Goal: Task Accomplishment & Management: Manage account settings

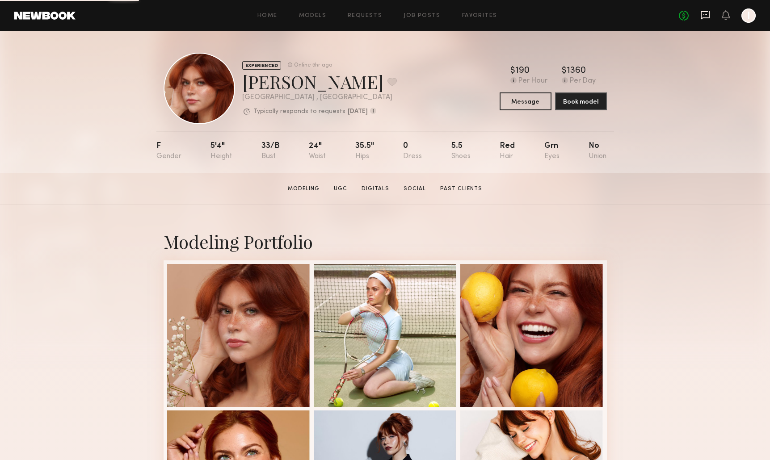
click at [702, 16] on icon at bounding box center [705, 15] width 9 height 8
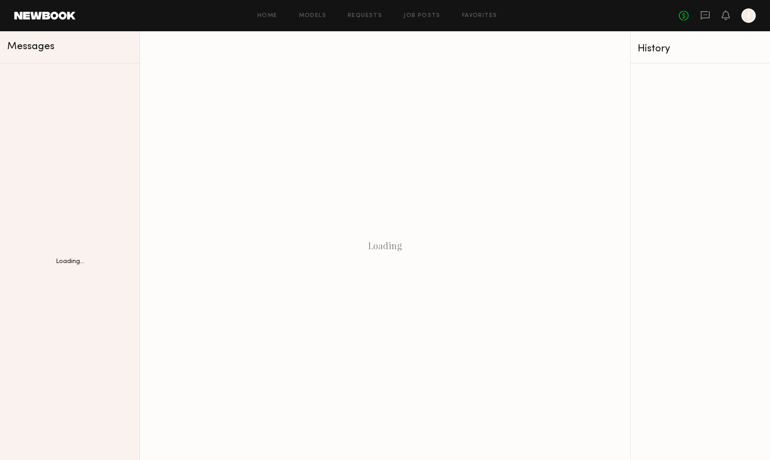
click at [410, 11] on div "Home Models Requests Job Posts Favorites Sign Out No fees up to $5,000 I" at bounding box center [416, 15] width 680 height 14
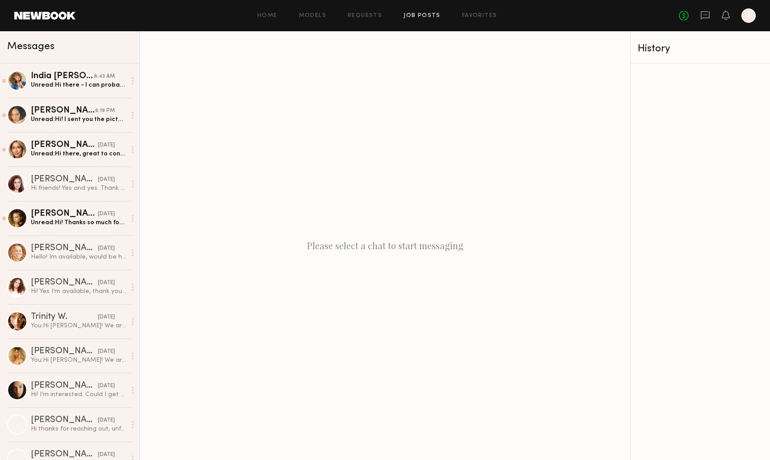
click at [416, 17] on link "Job Posts" at bounding box center [422, 16] width 37 height 6
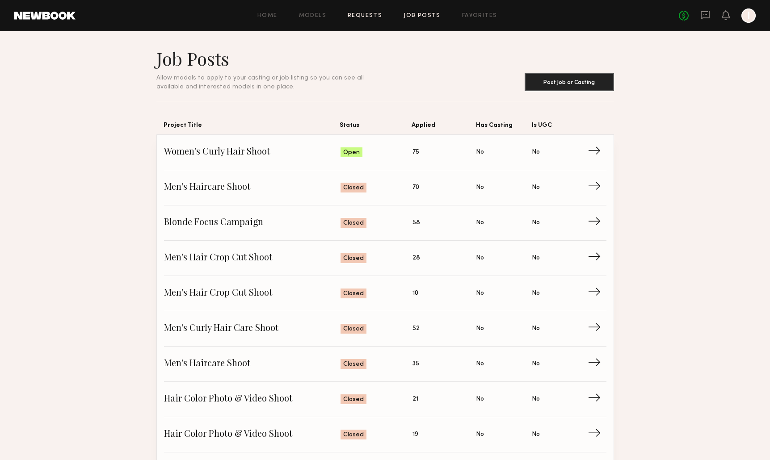
click at [361, 13] on link "Requests" at bounding box center [365, 16] width 34 height 6
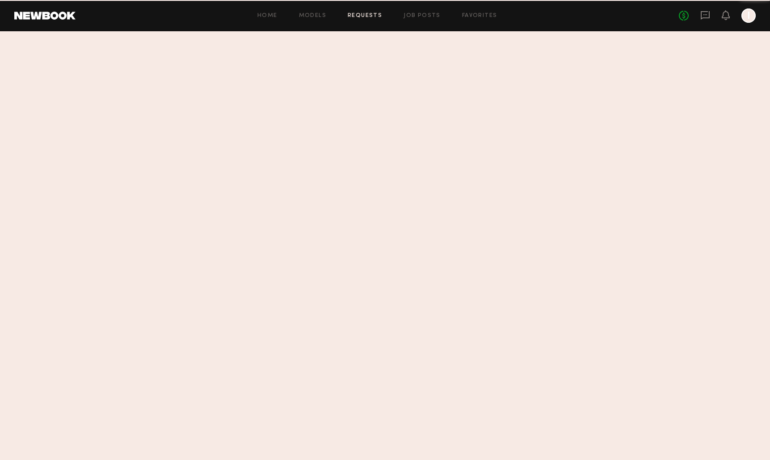
click at [421, 15] on link "Job Posts" at bounding box center [422, 16] width 37 height 6
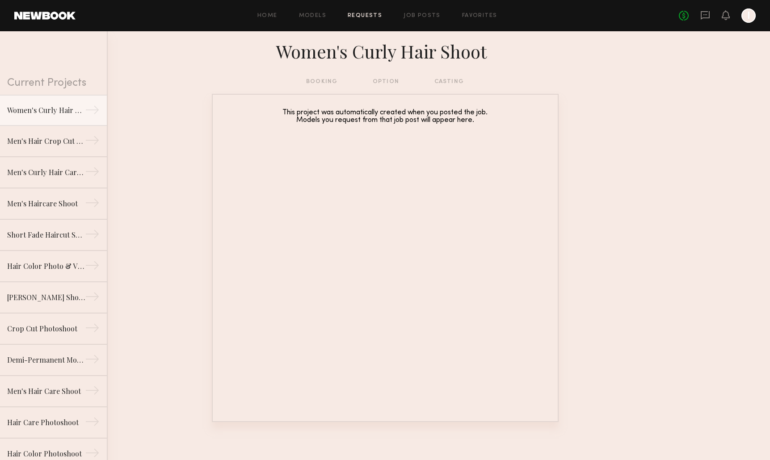
click at [355, 14] on link "Requests" at bounding box center [365, 16] width 34 height 6
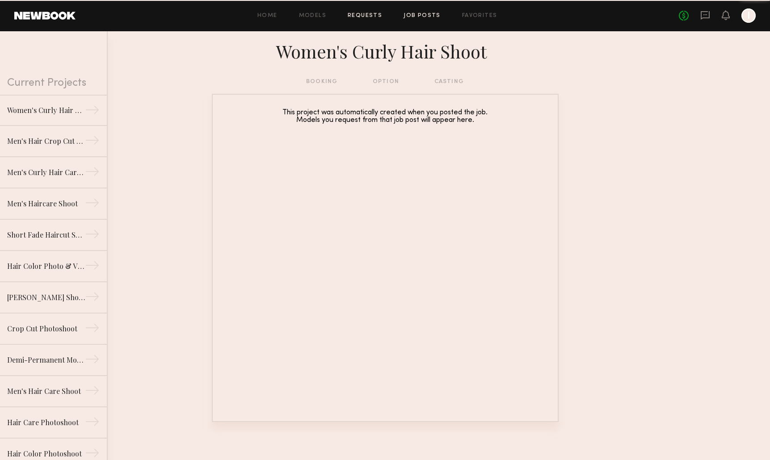
click at [414, 15] on link "Job Posts" at bounding box center [422, 16] width 37 height 6
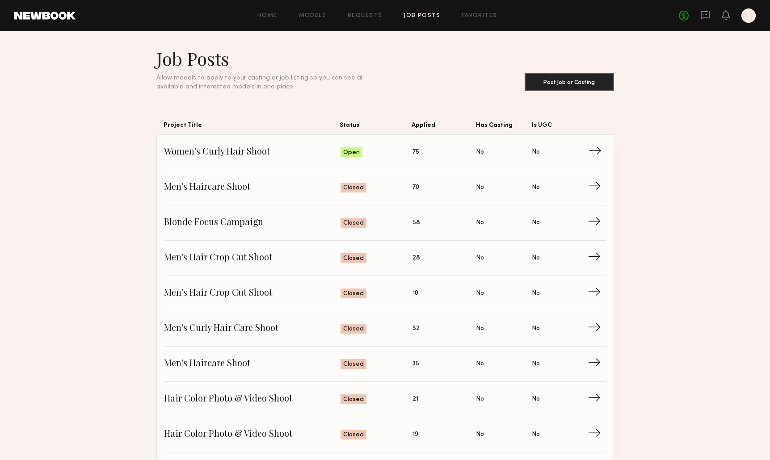
click at [468, 158] on span "Applied: 75" at bounding box center [445, 152] width 64 height 13
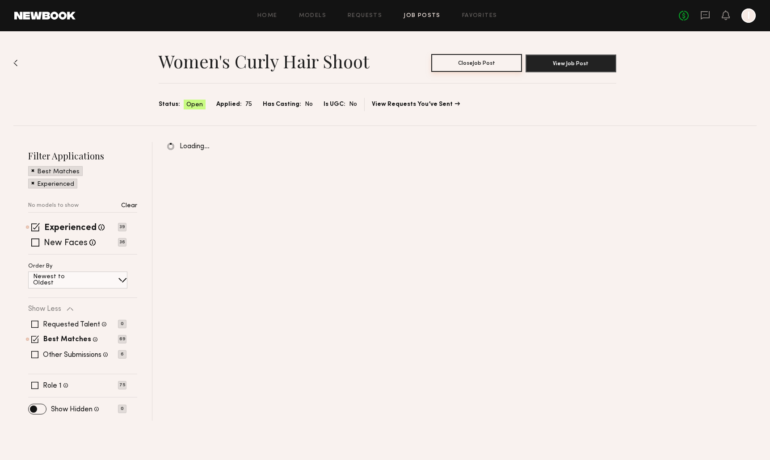
click at [491, 63] on button "Close Job Post" at bounding box center [476, 63] width 91 height 18
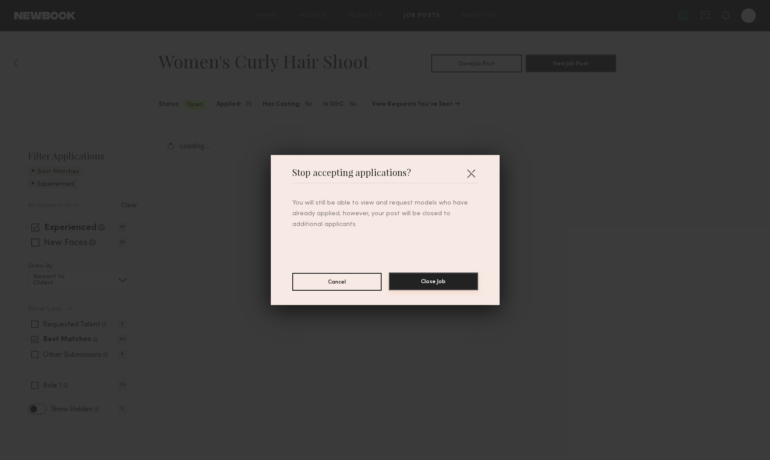
click at [440, 279] on button "Close Job" at bounding box center [433, 282] width 89 height 18
